Goal: Task Accomplishment & Management: Manage account settings

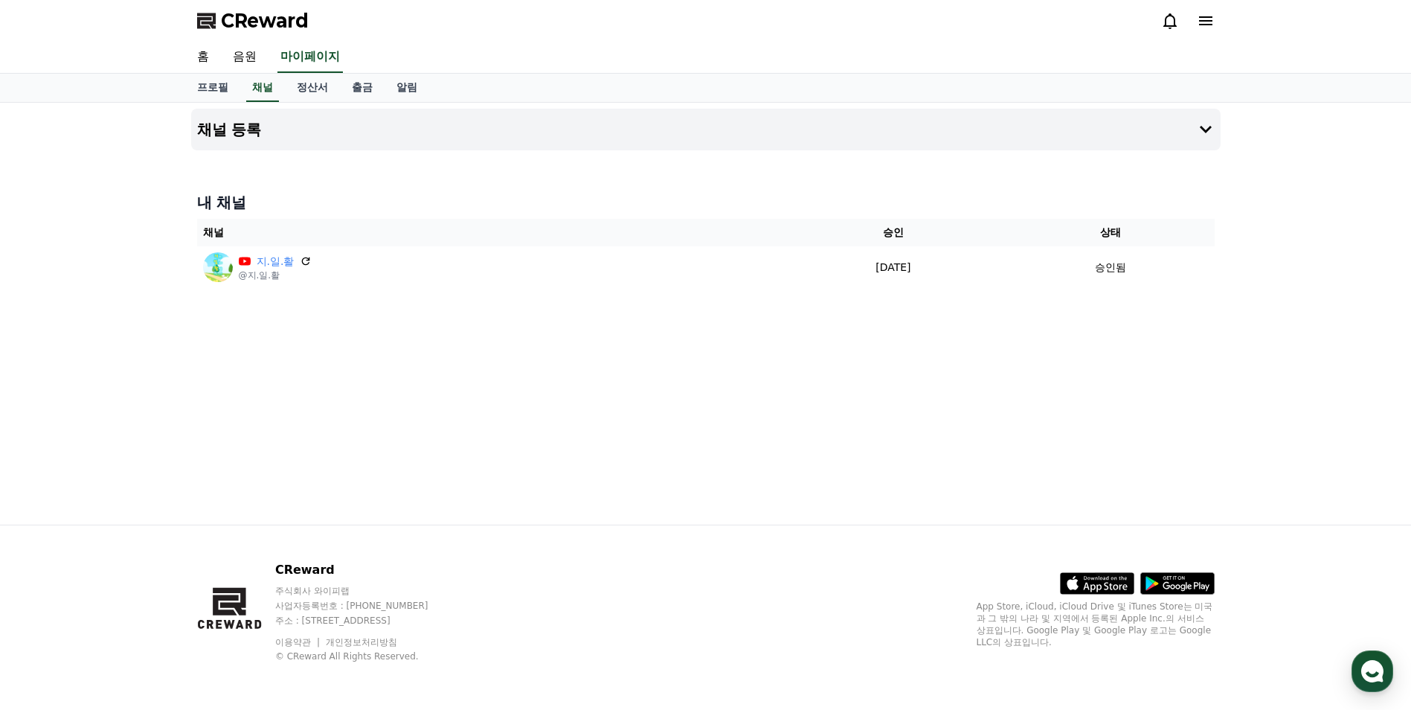
click at [1178, 24] on icon at bounding box center [1170, 21] width 18 height 18
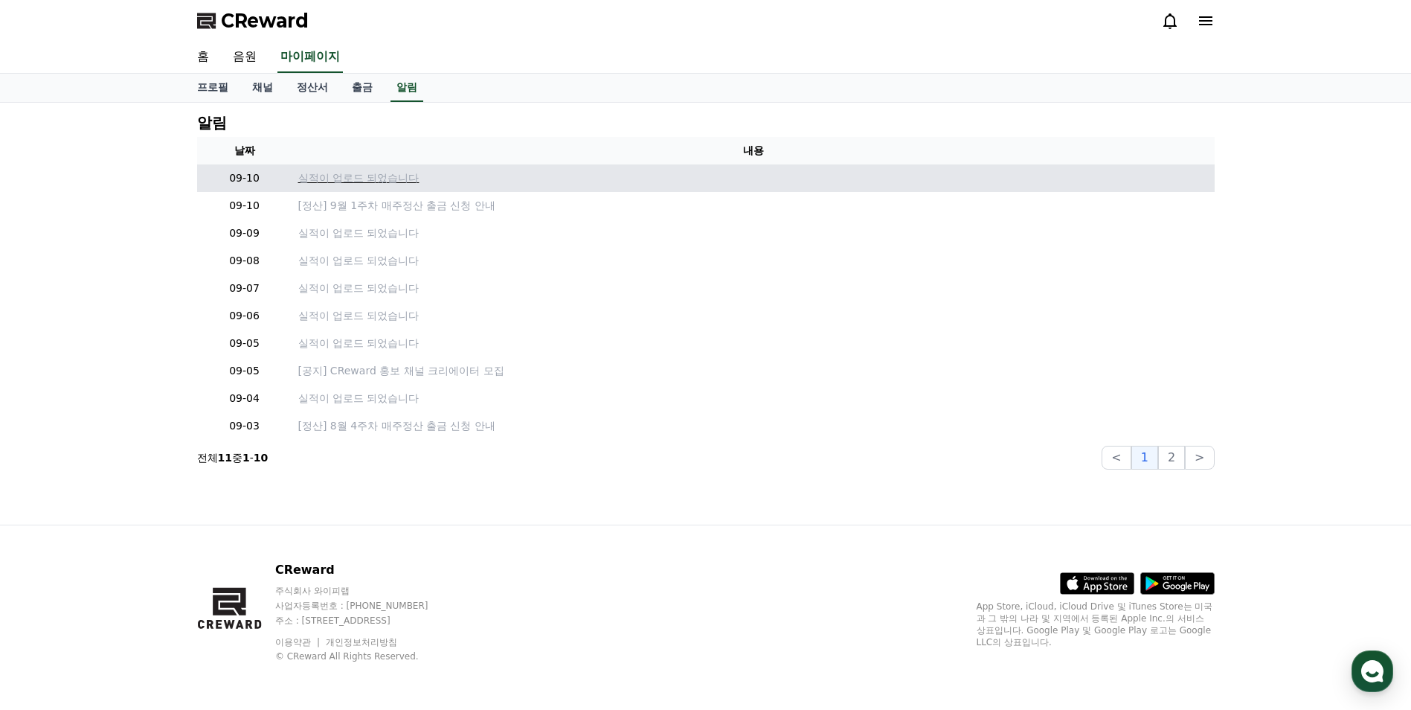
click at [376, 178] on p "실적이 업로드 되었습니다" at bounding box center [753, 178] width 911 height 16
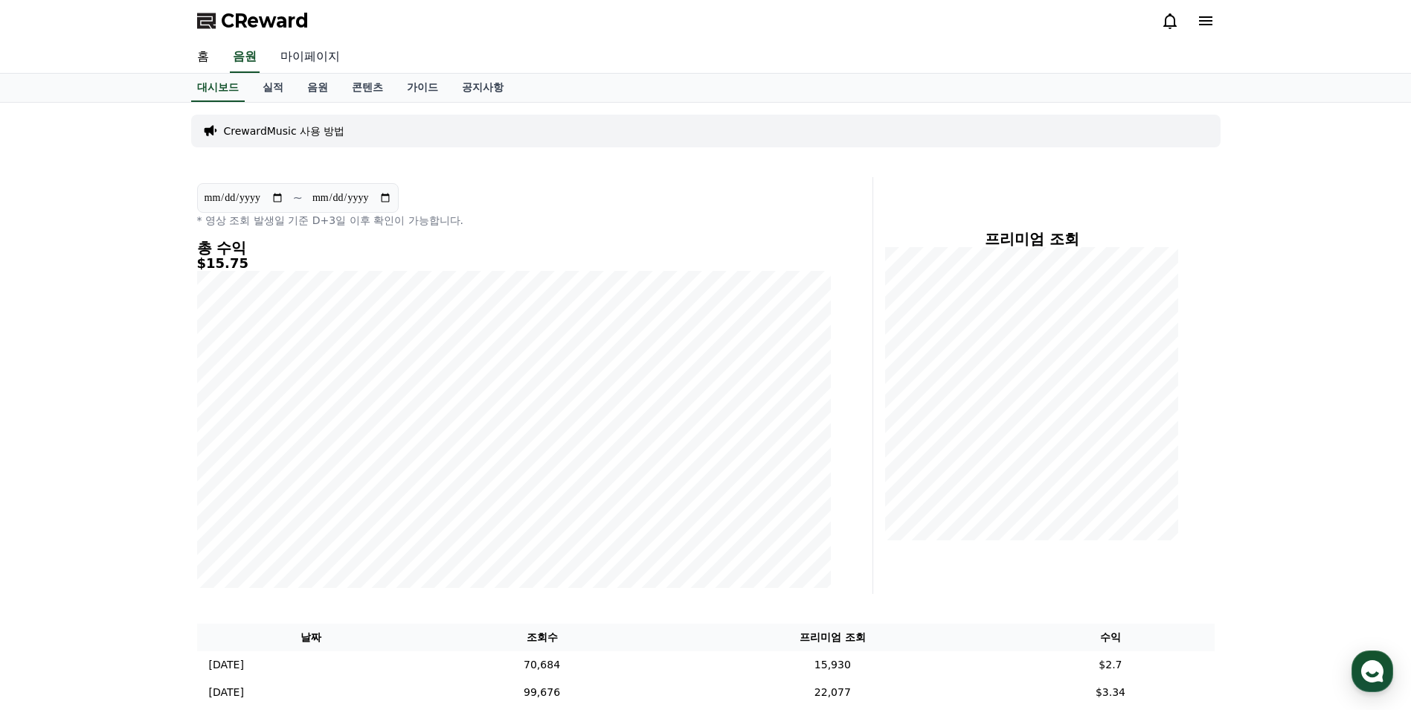
click at [306, 54] on link "마이페이지" at bounding box center [310, 57] width 83 height 31
select select "**********"
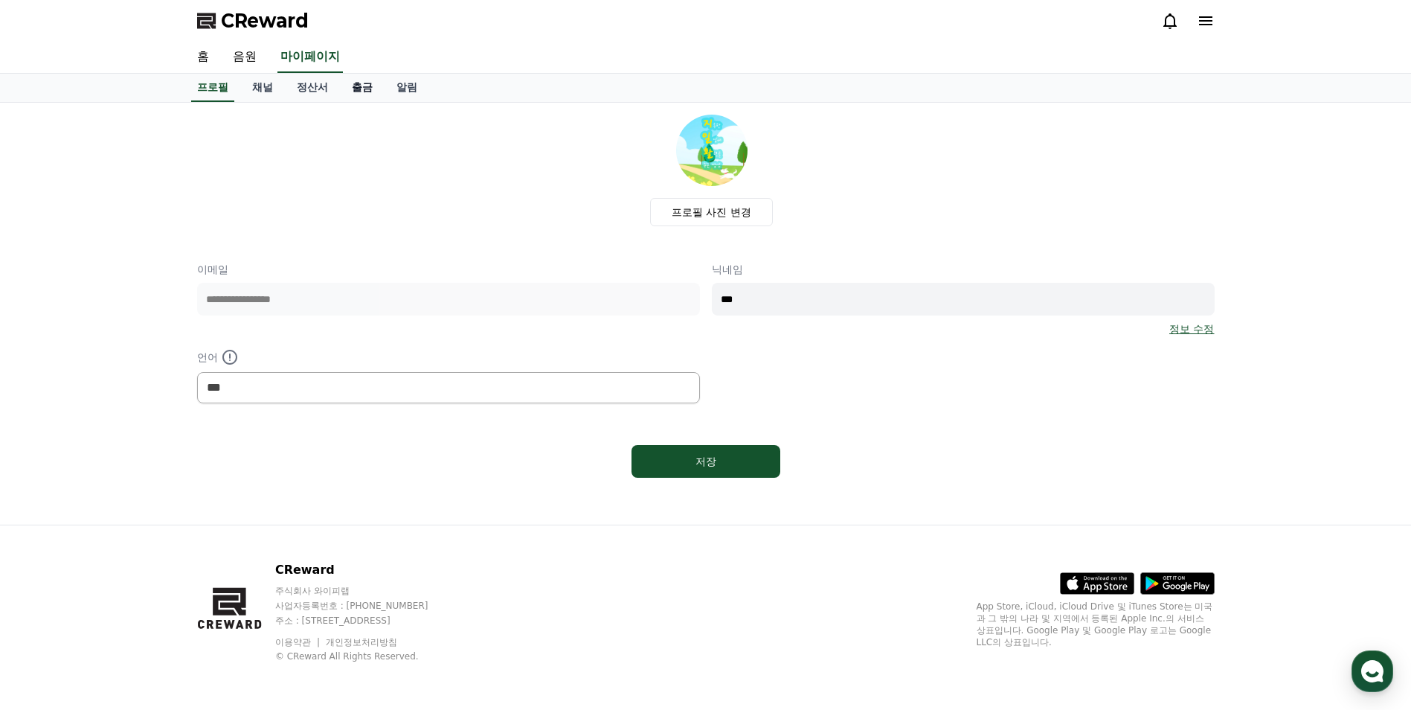
click at [359, 86] on link "출금" at bounding box center [362, 88] width 45 height 28
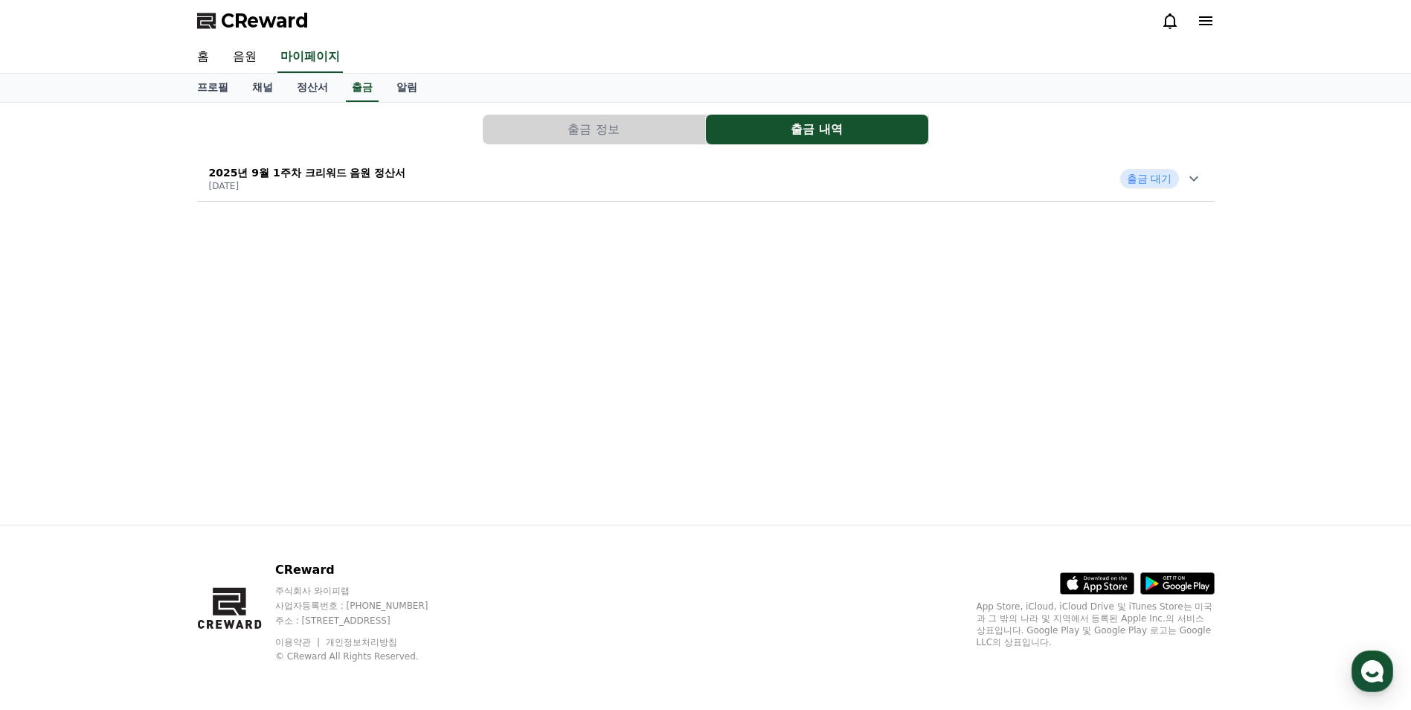
click at [1189, 179] on icon at bounding box center [1194, 179] width 18 height 18
click at [252, 336] on div "출금 신청일 [DATE] 수익금 17,705 KRW 세액 -585 KRW 출금액 17,120 KRW 출금 상태 출금 대기 자세히 보기" at bounding box center [284, 278] width 174 height 161
click at [1169, 174] on span "출금 대기" at bounding box center [1149, 178] width 58 height 19
click at [248, 348] on link "자세히 보기" at bounding box center [284, 345] width 150 height 15
